Goal: Transaction & Acquisition: Obtain resource

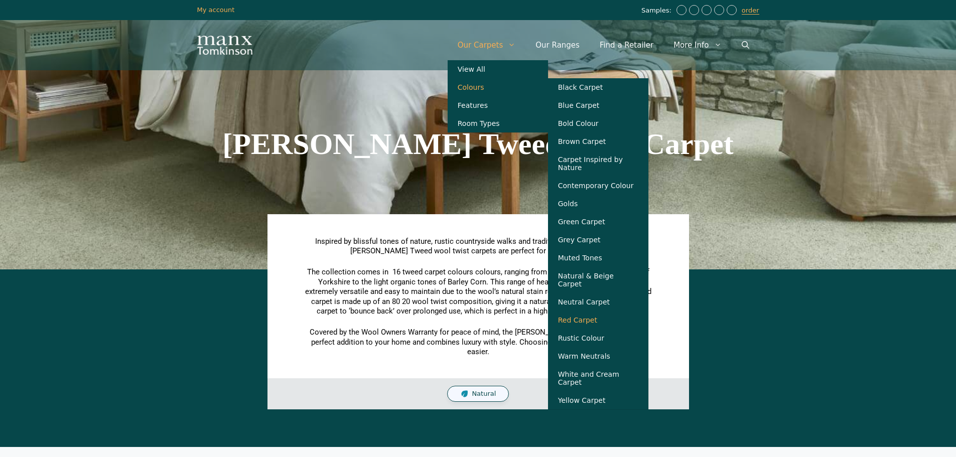
click at [607, 324] on link "Red Carpet" at bounding box center [598, 320] width 100 height 18
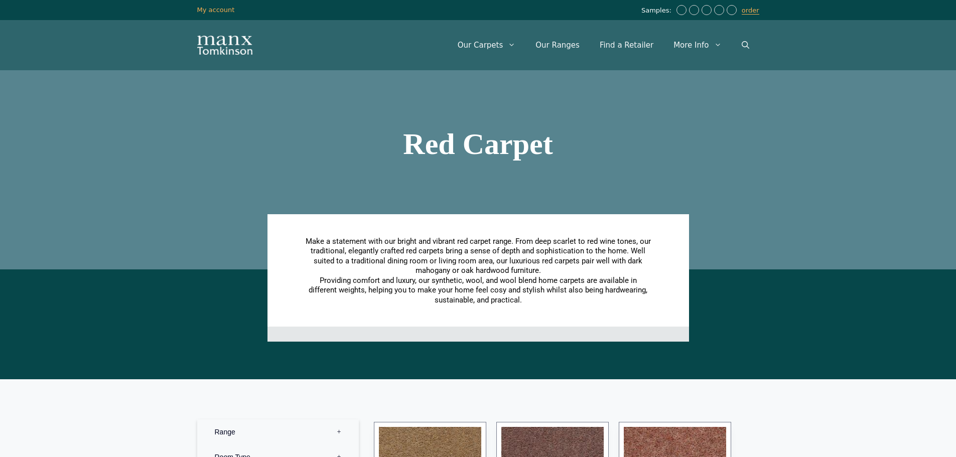
scroll to position [251, 0]
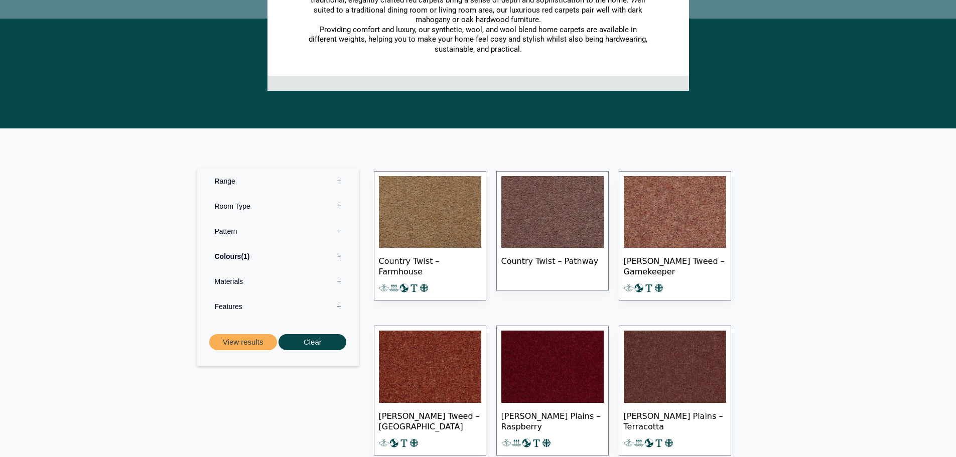
click at [679, 267] on span "[PERSON_NAME] Tweed – Gamekeeper" at bounding box center [675, 265] width 102 height 35
